Goal: Task Accomplishment & Management: Manage account settings

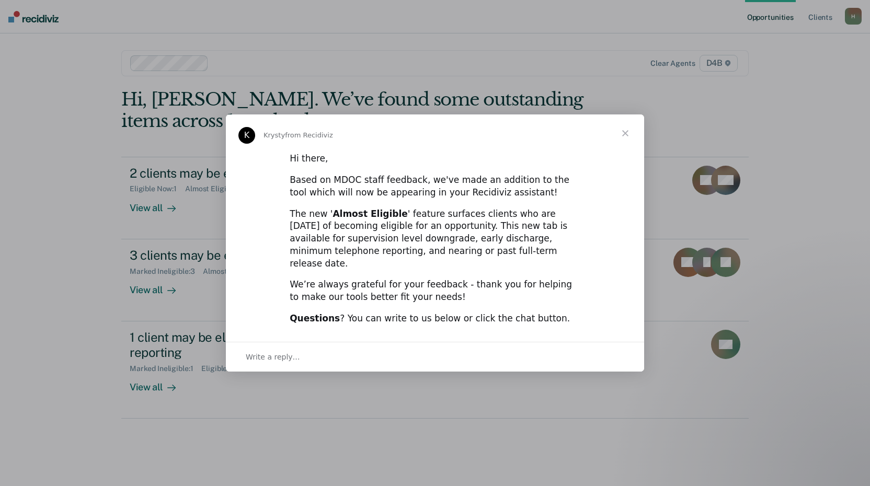
click at [623, 141] on span "Close" at bounding box center [625, 133] width 38 height 38
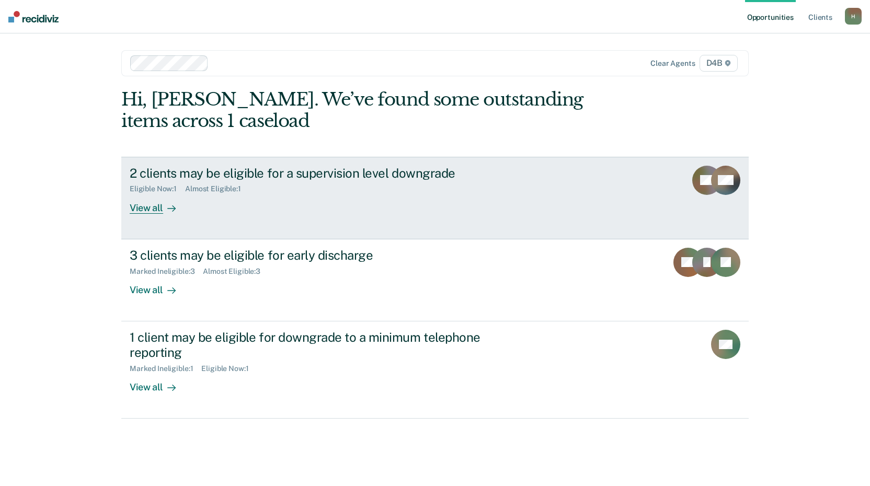
click at [149, 205] on div "View all" at bounding box center [159, 203] width 59 height 20
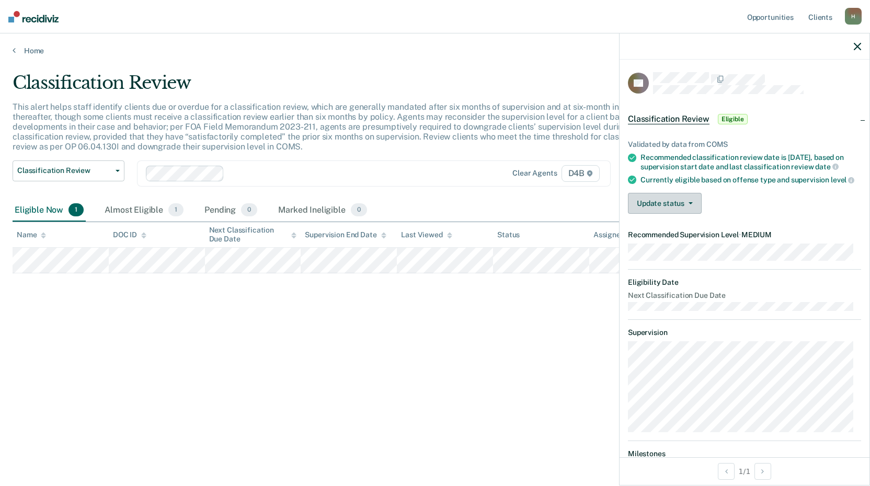
click at [689, 214] on button "Update status" at bounding box center [665, 203] width 74 height 21
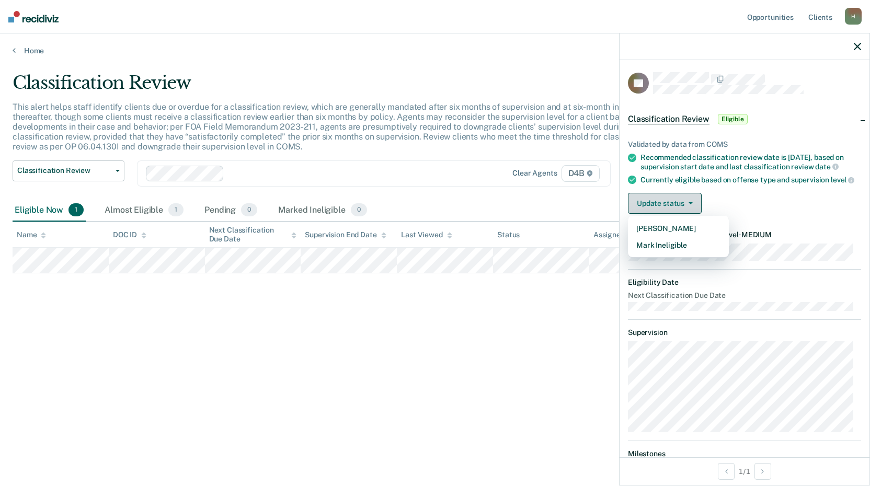
click at [689, 214] on button "Update status" at bounding box center [665, 203] width 74 height 21
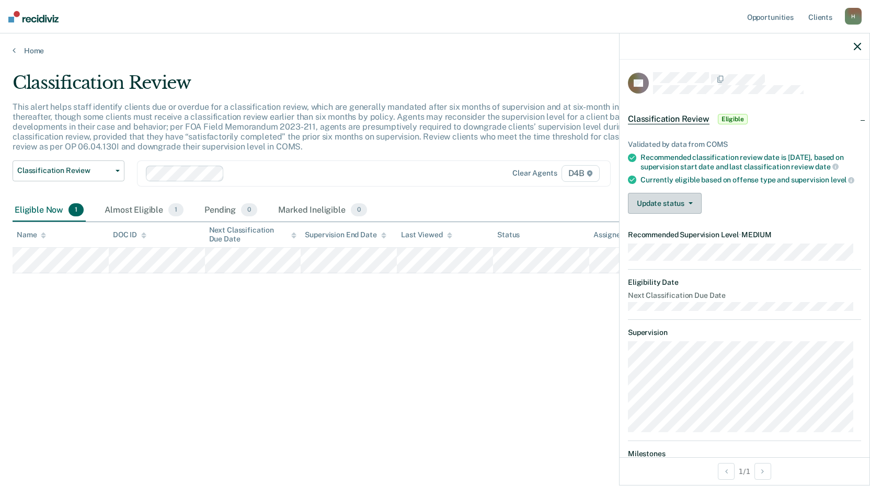
click at [689, 214] on button "Update status" at bounding box center [665, 203] width 74 height 21
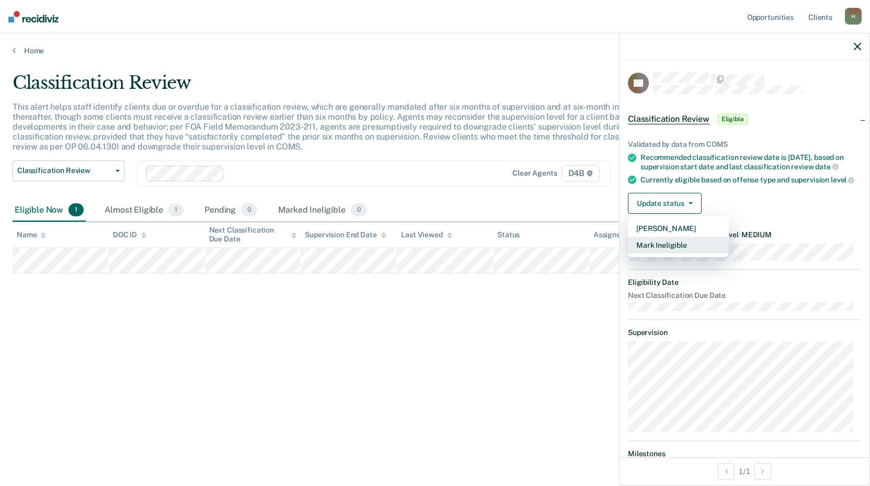
click at [673, 253] on button "Mark Ineligible" at bounding box center [678, 245] width 101 height 17
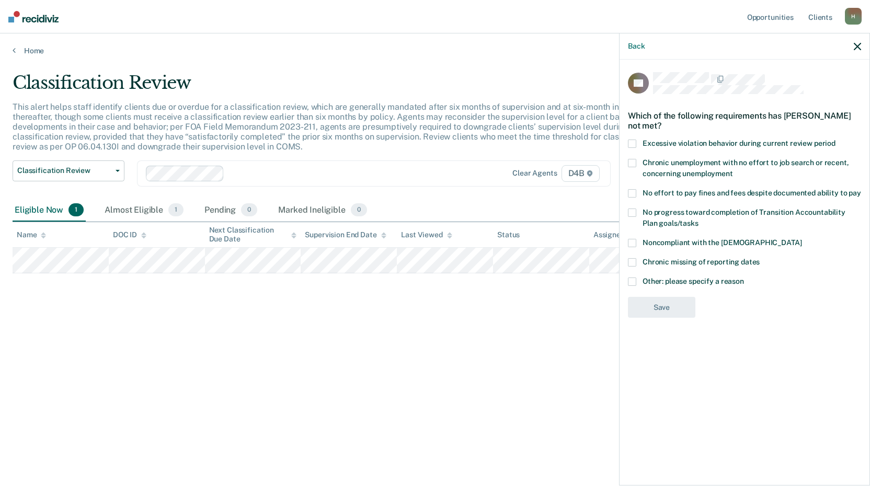
click at [631, 280] on span at bounding box center [632, 281] width 8 height 8
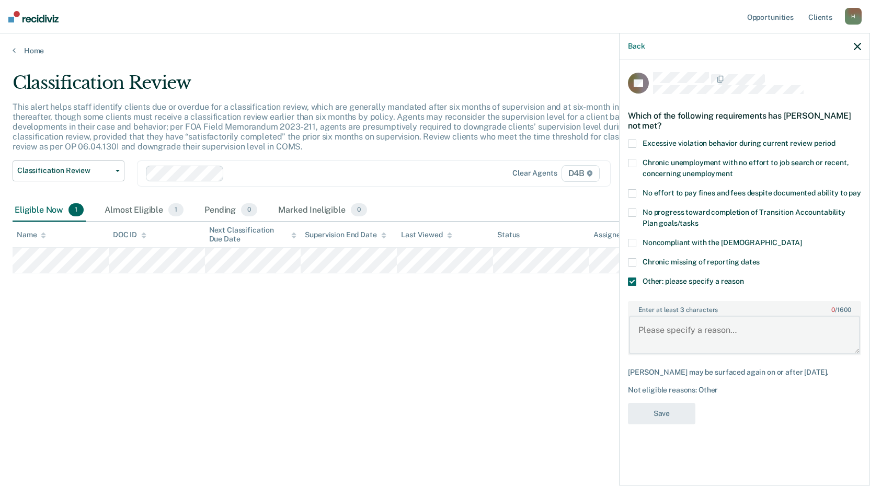
click at [655, 328] on textarea "Enter at least 3 characters 0 / 1600" at bounding box center [744, 335] width 231 height 39
type textarea "Still in treatment and still struggling with drug use."
click at [678, 405] on button "Save" at bounding box center [661, 413] width 67 height 21
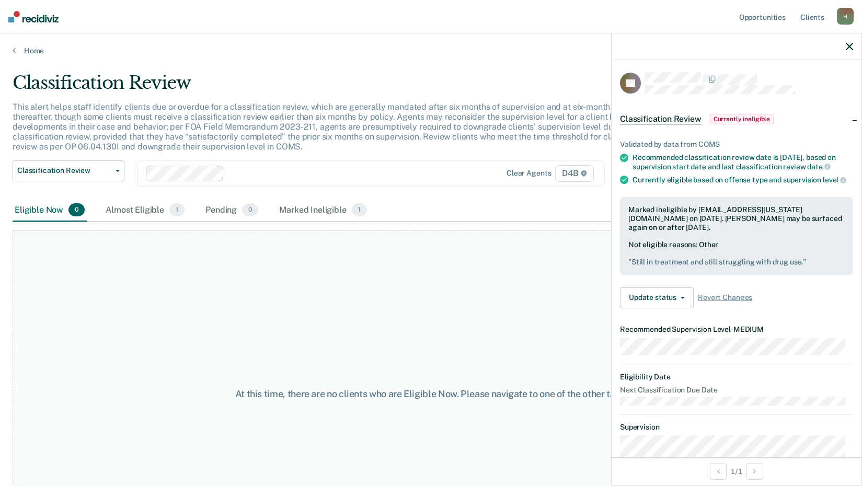
click at [846, 46] on icon "button" at bounding box center [849, 46] width 7 height 7
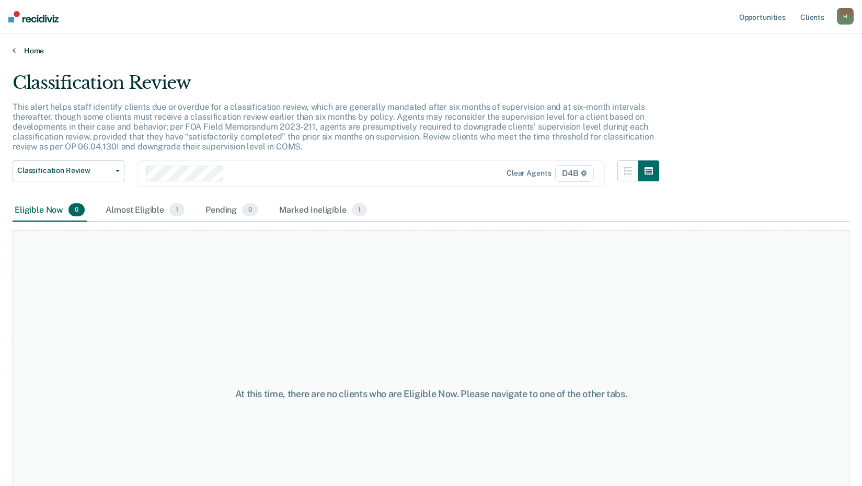
click at [27, 48] on link "Home" at bounding box center [431, 50] width 837 height 9
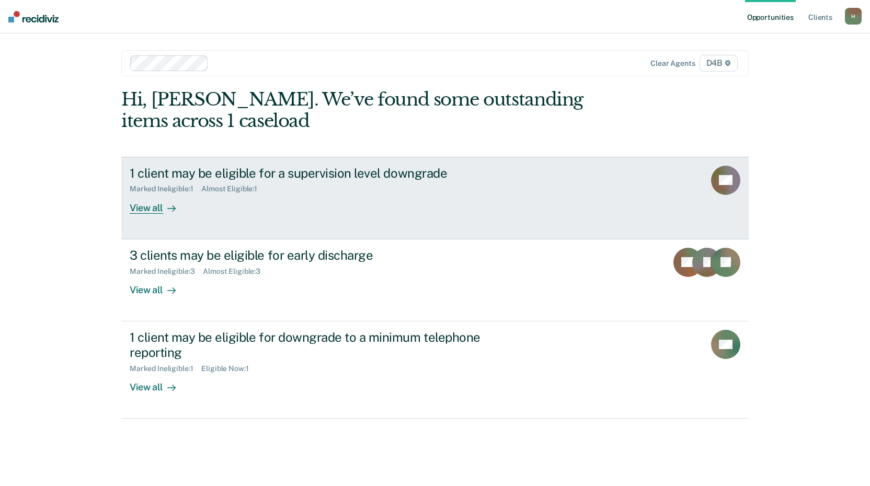
click at [138, 208] on div "View all" at bounding box center [159, 203] width 59 height 20
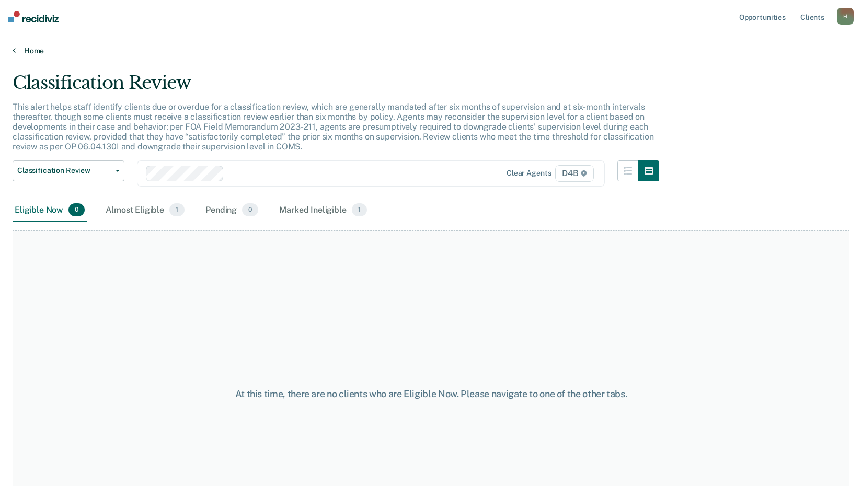
click at [22, 52] on link "Home" at bounding box center [431, 50] width 837 height 9
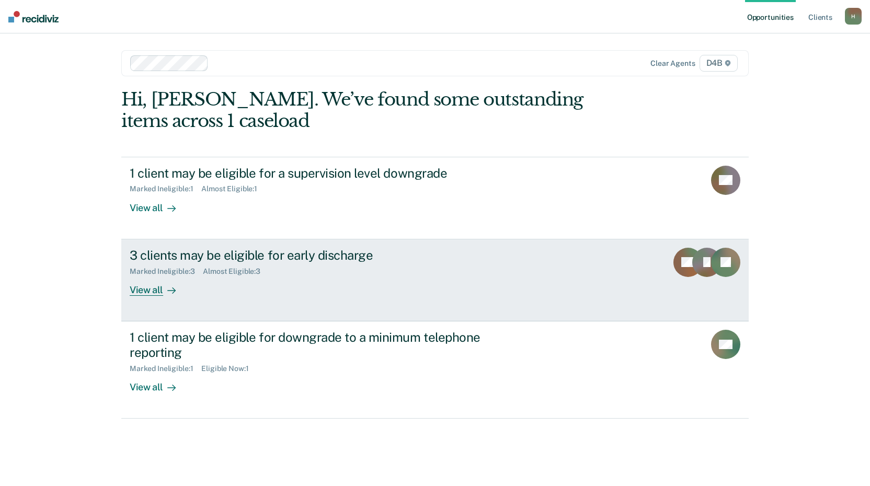
click at [156, 289] on div "View all" at bounding box center [159, 285] width 59 height 20
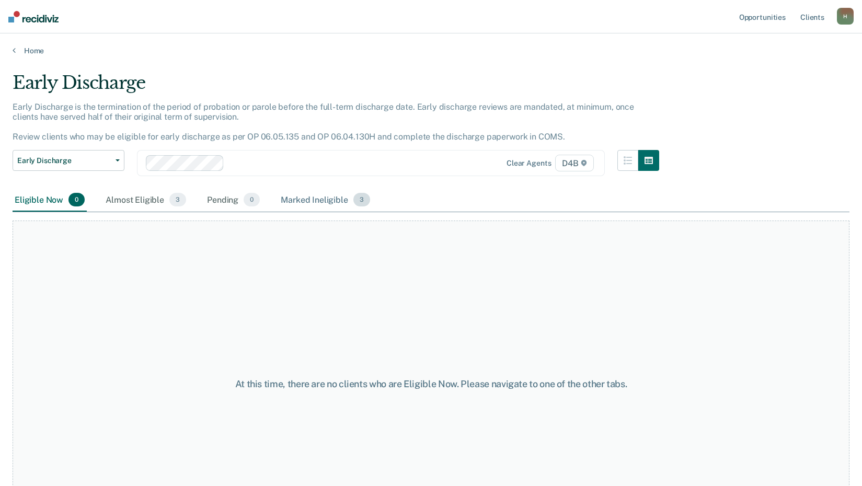
click at [311, 195] on div "Marked Ineligible 3" at bounding box center [326, 200] width 94 height 23
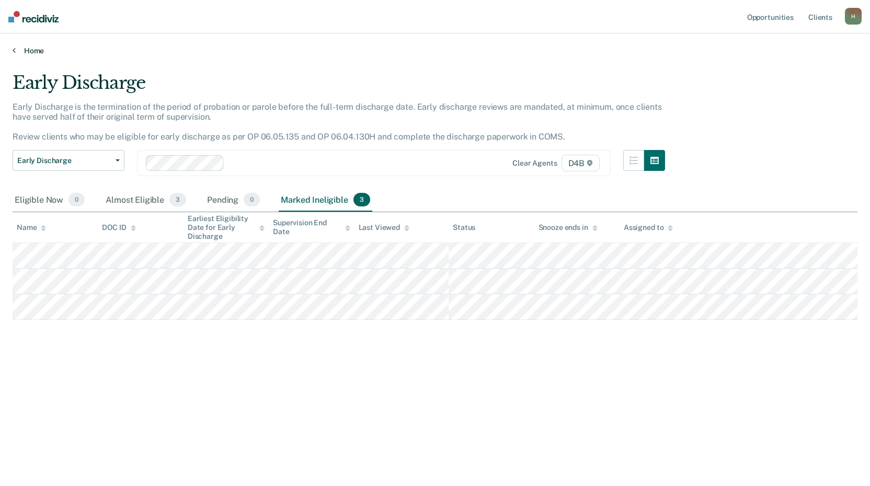
click at [37, 54] on link "Home" at bounding box center [435, 50] width 844 height 9
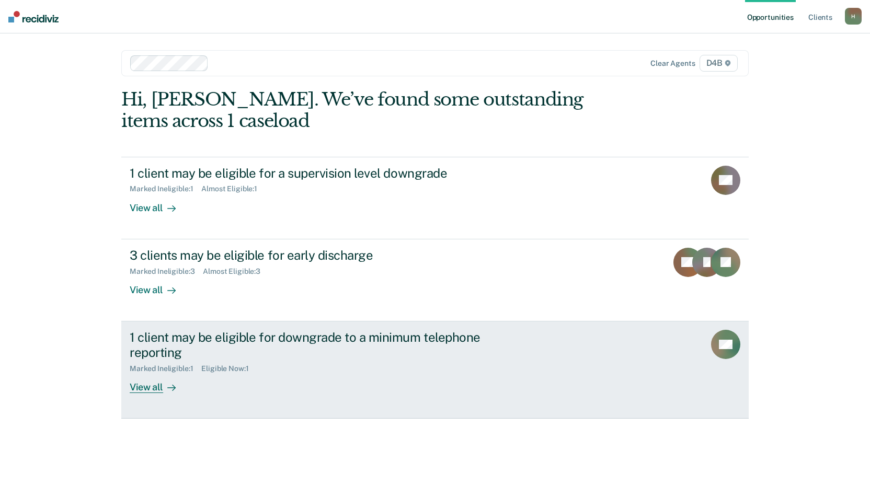
click at [146, 391] on div "View all" at bounding box center [159, 383] width 59 height 20
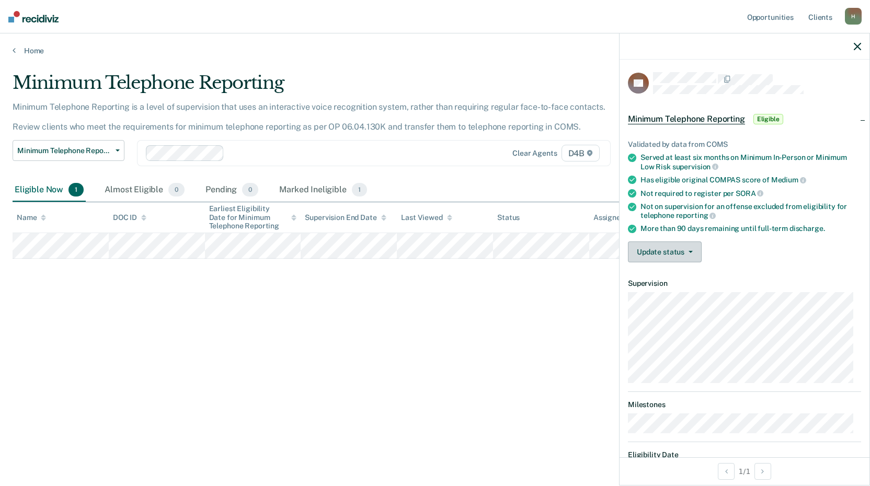
click at [681, 249] on button "Update status" at bounding box center [665, 251] width 74 height 21
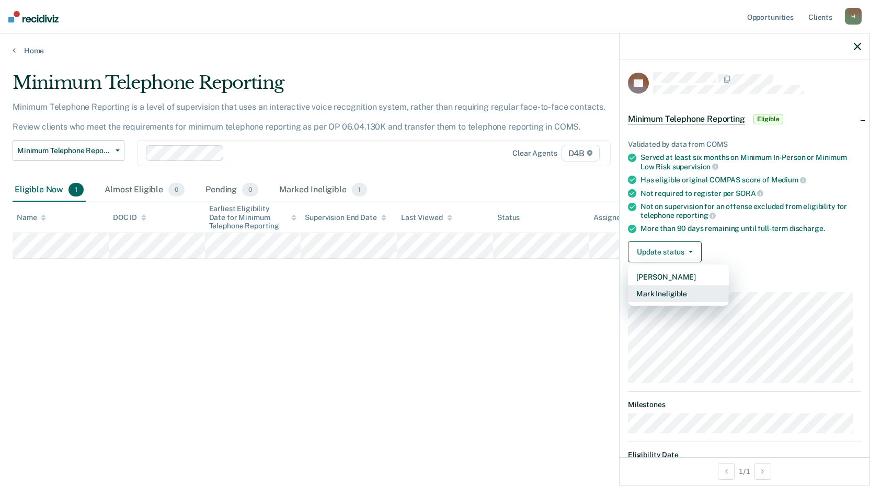
click at [666, 290] on button "Mark Ineligible" at bounding box center [678, 293] width 101 height 17
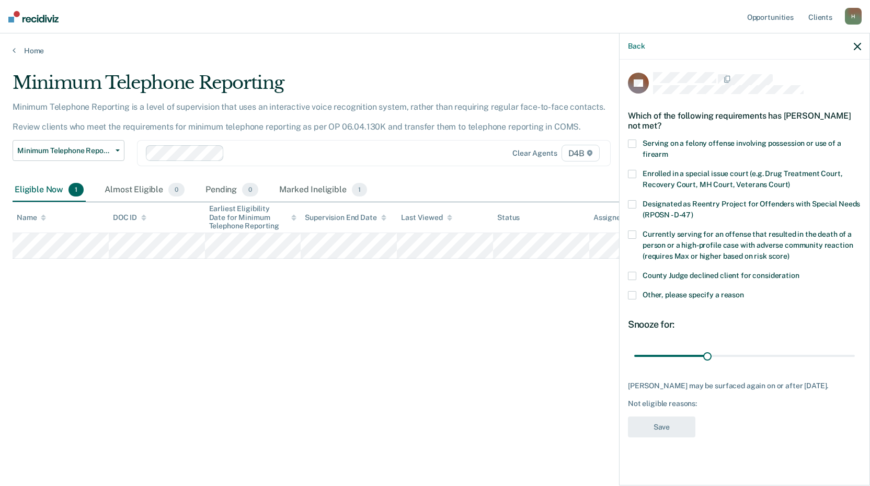
click at [632, 295] on span at bounding box center [632, 295] width 8 height 8
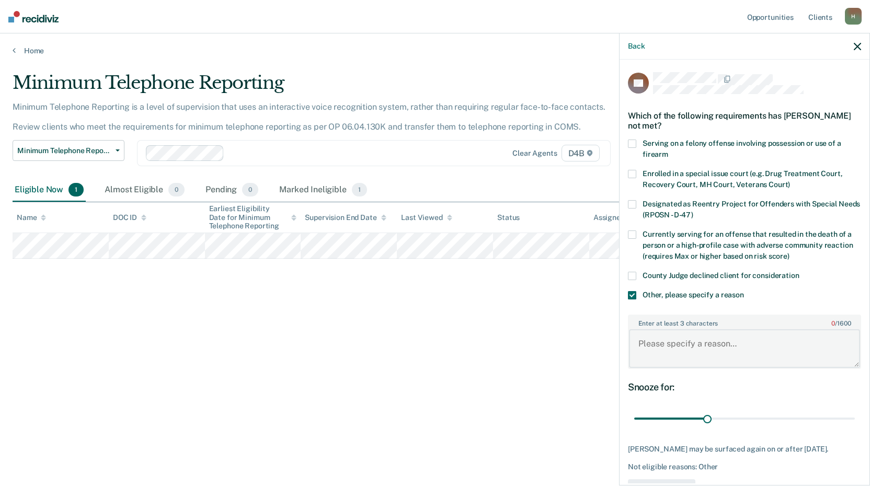
click at [656, 339] on textarea "Enter at least 3 characters 0 / 1600" at bounding box center [744, 348] width 231 height 39
click at [665, 346] on textarea "Enter at least 3 characters 0 / 1600" at bounding box center [744, 348] width 231 height 39
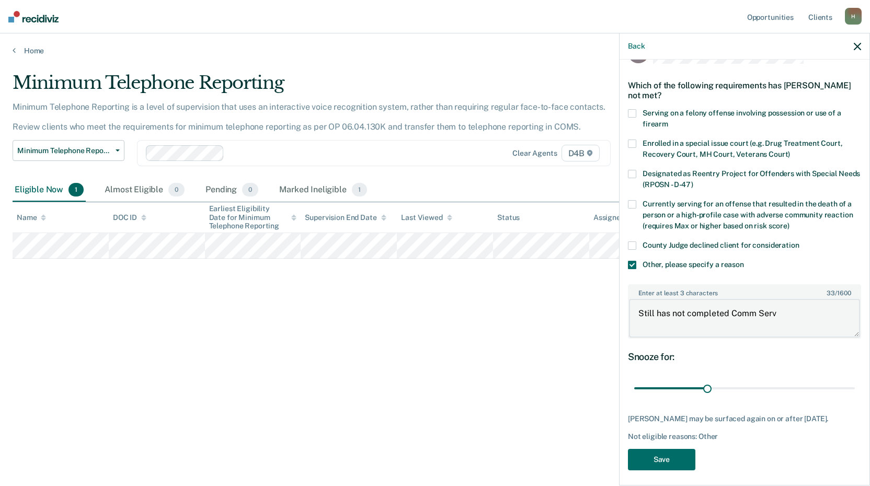
scroll to position [44, 0]
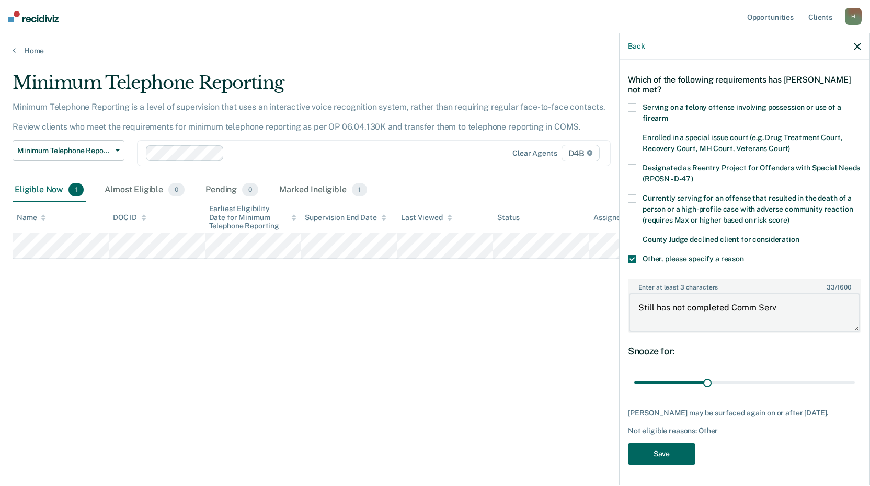
type textarea "Still has not completed Comm Serv"
click at [679, 450] on button "Save" at bounding box center [661, 453] width 67 height 21
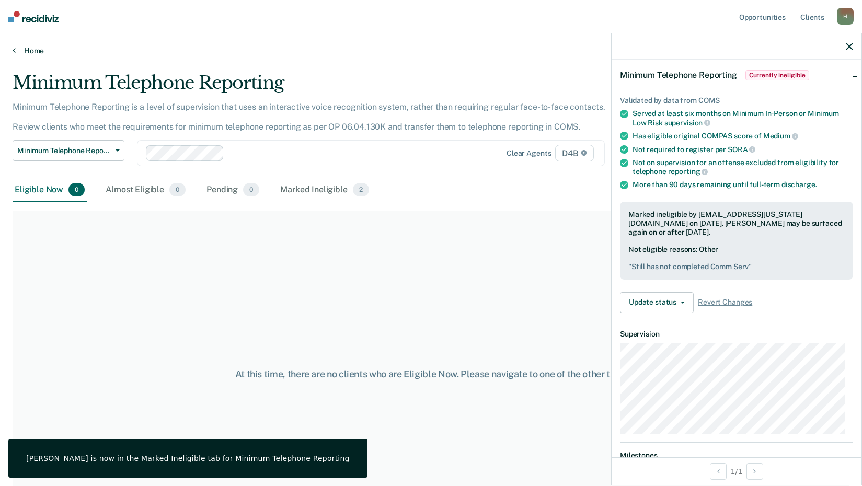
click at [34, 53] on link "Home" at bounding box center [431, 50] width 837 height 9
